Goal: Task Accomplishment & Management: Manage account settings

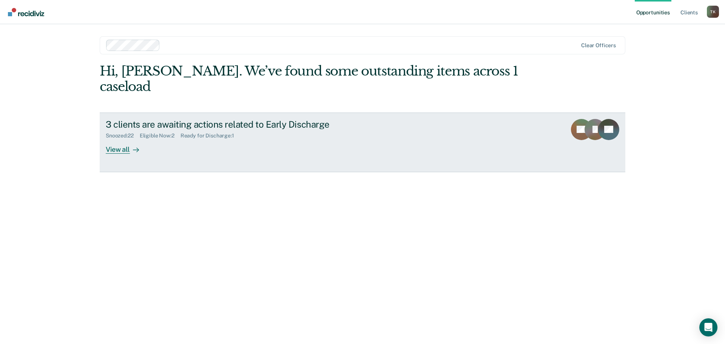
click at [121, 139] on div "View all" at bounding box center [127, 146] width 42 height 15
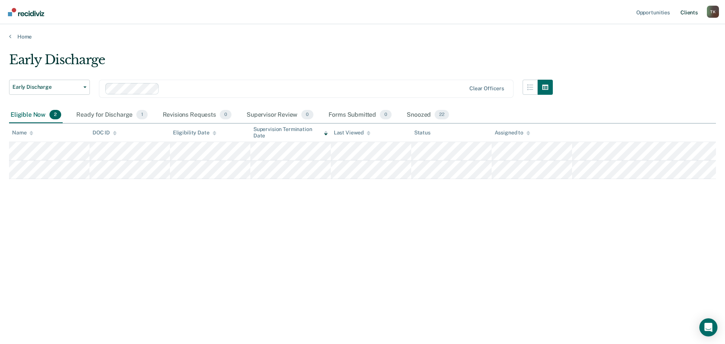
click at [689, 14] on link "Client s" at bounding box center [689, 12] width 20 height 24
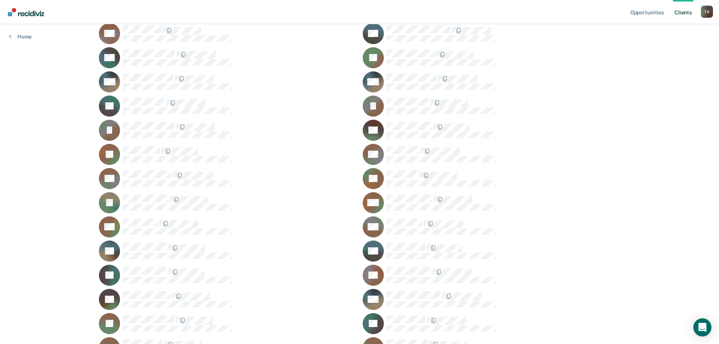
scroll to position [302, 0]
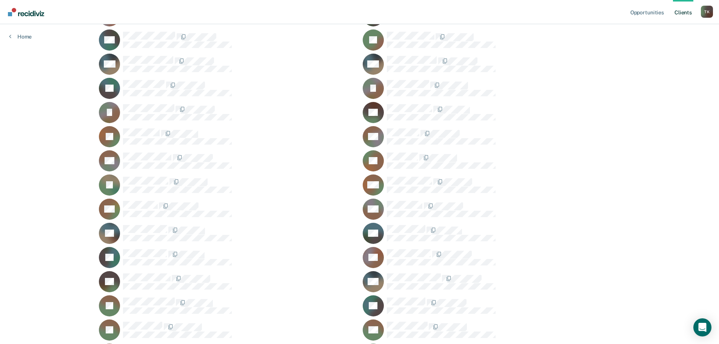
click at [376, 213] on icon at bounding box center [371, 214] width 26 height 22
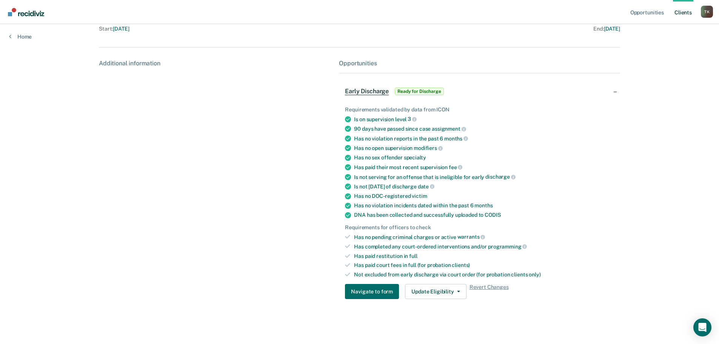
scroll to position [88, 0]
click at [457, 289] on button "Update Eligibility" at bounding box center [435, 291] width 61 height 15
click at [591, 227] on div "Requirements for officers to check" at bounding box center [479, 227] width 269 height 6
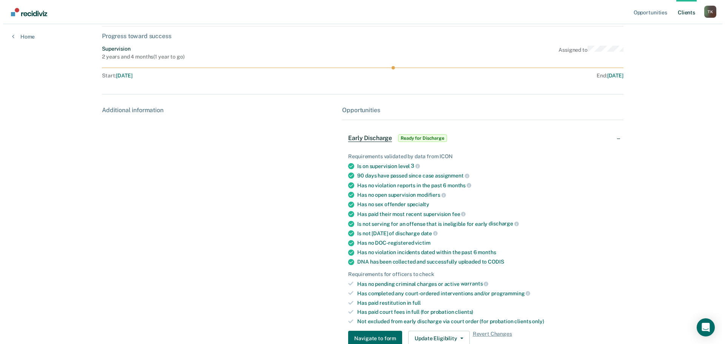
scroll to position [0, 0]
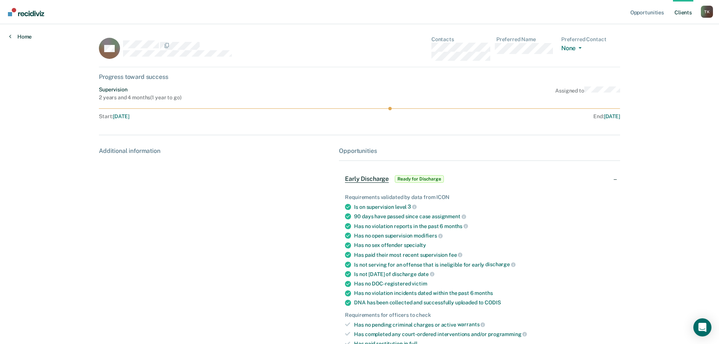
click at [14, 37] on link "Home" at bounding box center [20, 36] width 23 height 7
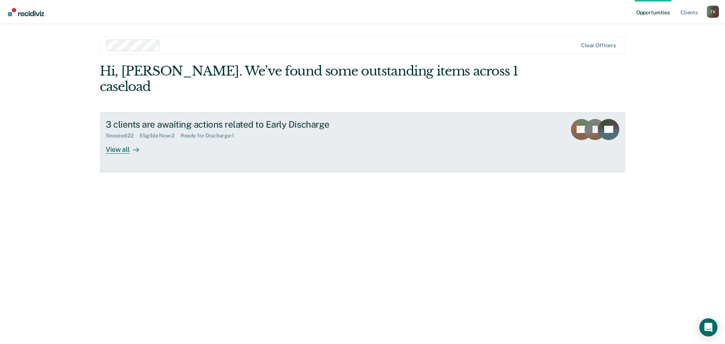
click at [111, 139] on div "View all" at bounding box center [127, 146] width 42 height 15
